Goal: Information Seeking & Learning: Learn about a topic

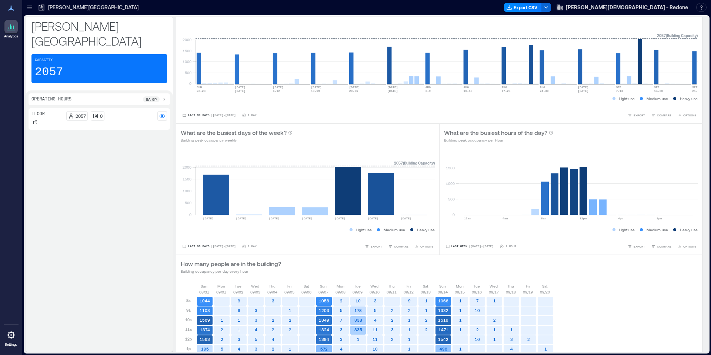
scroll to position [37, 0]
click at [542, 7] on button "Export CSV" at bounding box center [523, 7] width 38 height 9
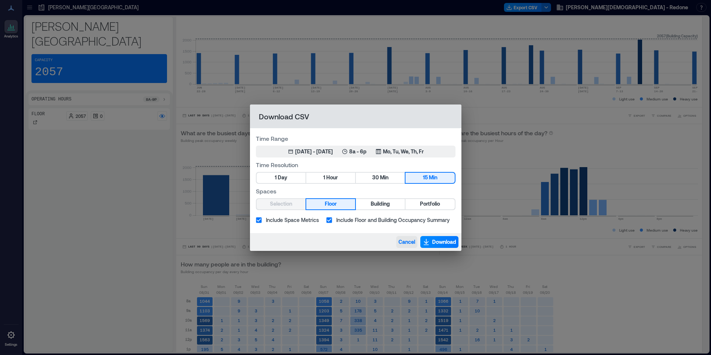
click at [405, 242] on span "Cancel" at bounding box center [406, 241] width 17 height 7
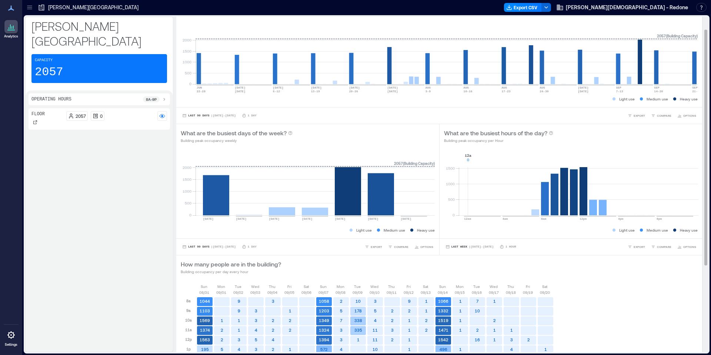
scroll to position [0, 0]
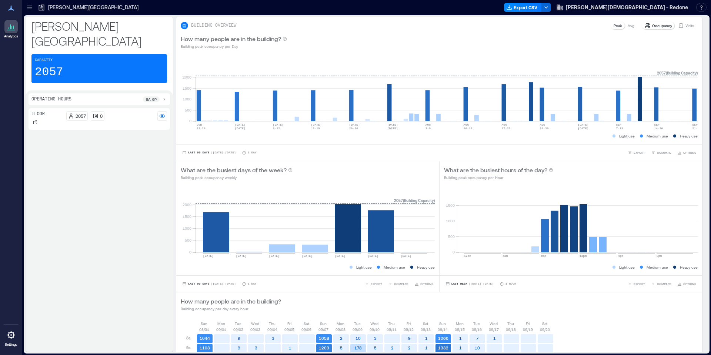
click at [8, 27] on icon at bounding box center [11, 26] width 9 height 9
click at [32, 6] on icon at bounding box center [29, 7] width 7 height 7
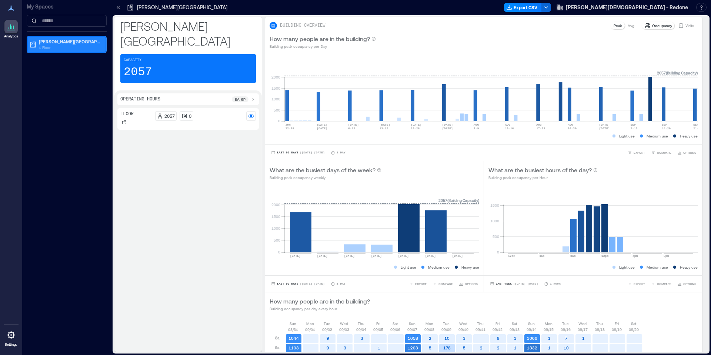
click at [54, 48] on p "1 Floor" at bounding box center [70, 47] width 62 height 6
click at [50, 68] on div "Floor" at bounding box center [65, 67] width 72 height 7
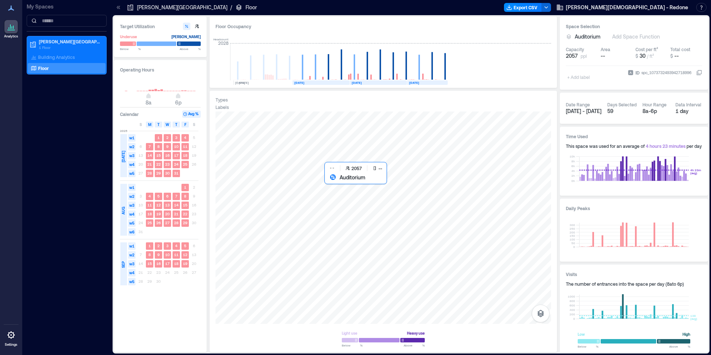
click at [368, 194] on div at bounding box center [382, 217] width 335 height 212
